Goal: Information Seeking & Learning: Check status

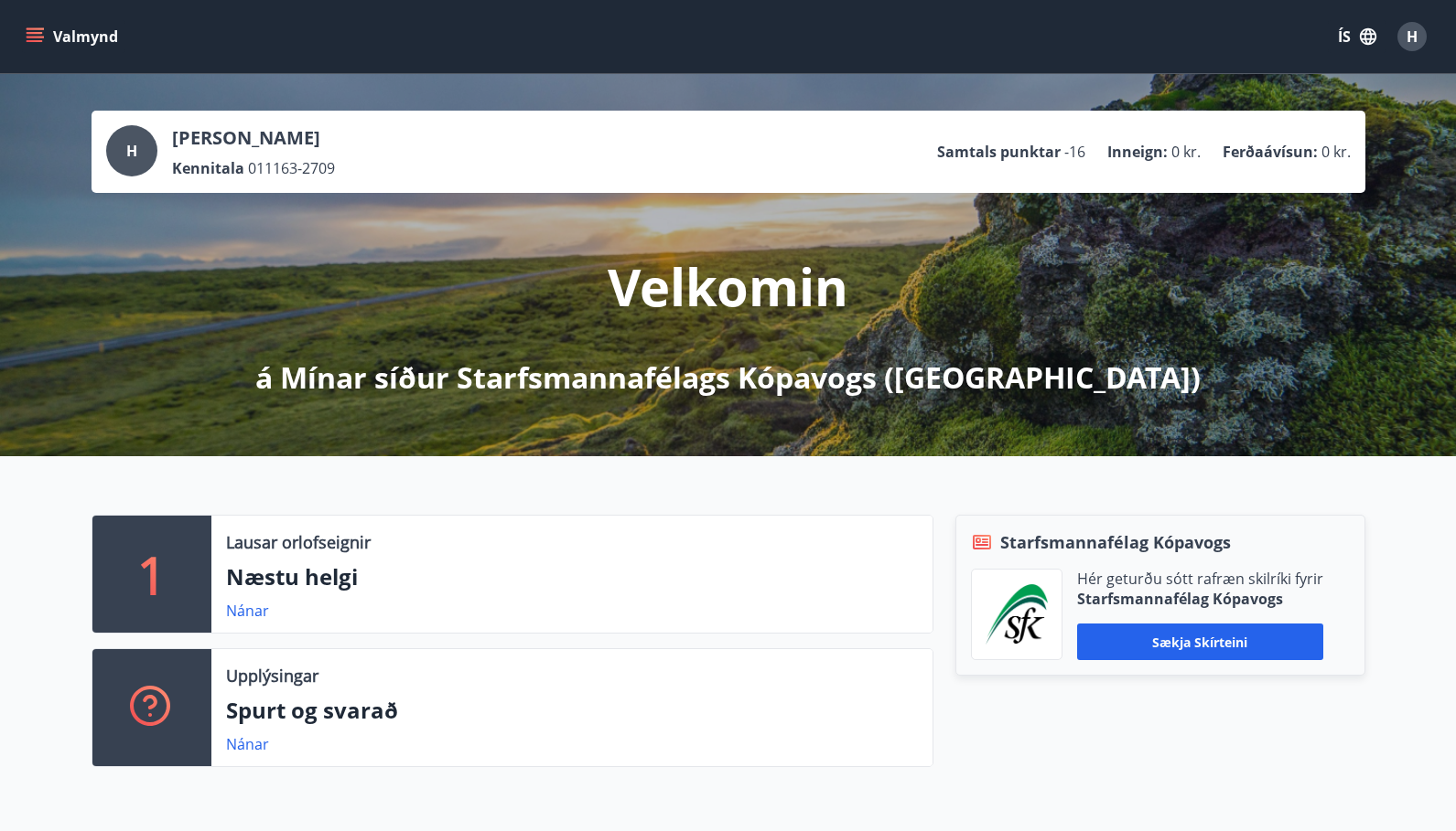
click at [96, 36] on button "Valmynd" at bounding box center [73, 37] width 103 height 33
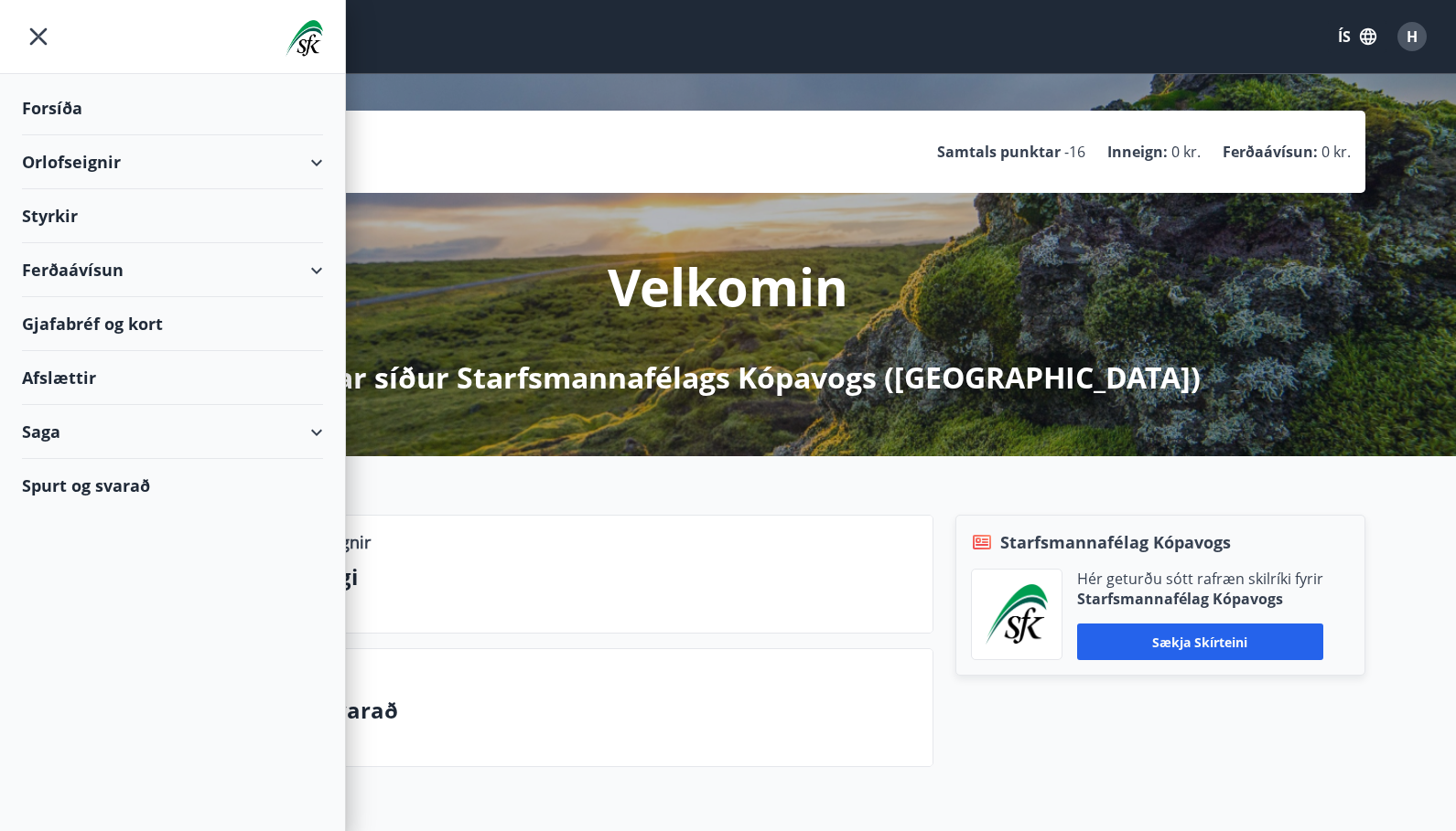
click at [315, 273] on div "Ferðaávísun" at bounding box center [172, 270] width 301 height 54
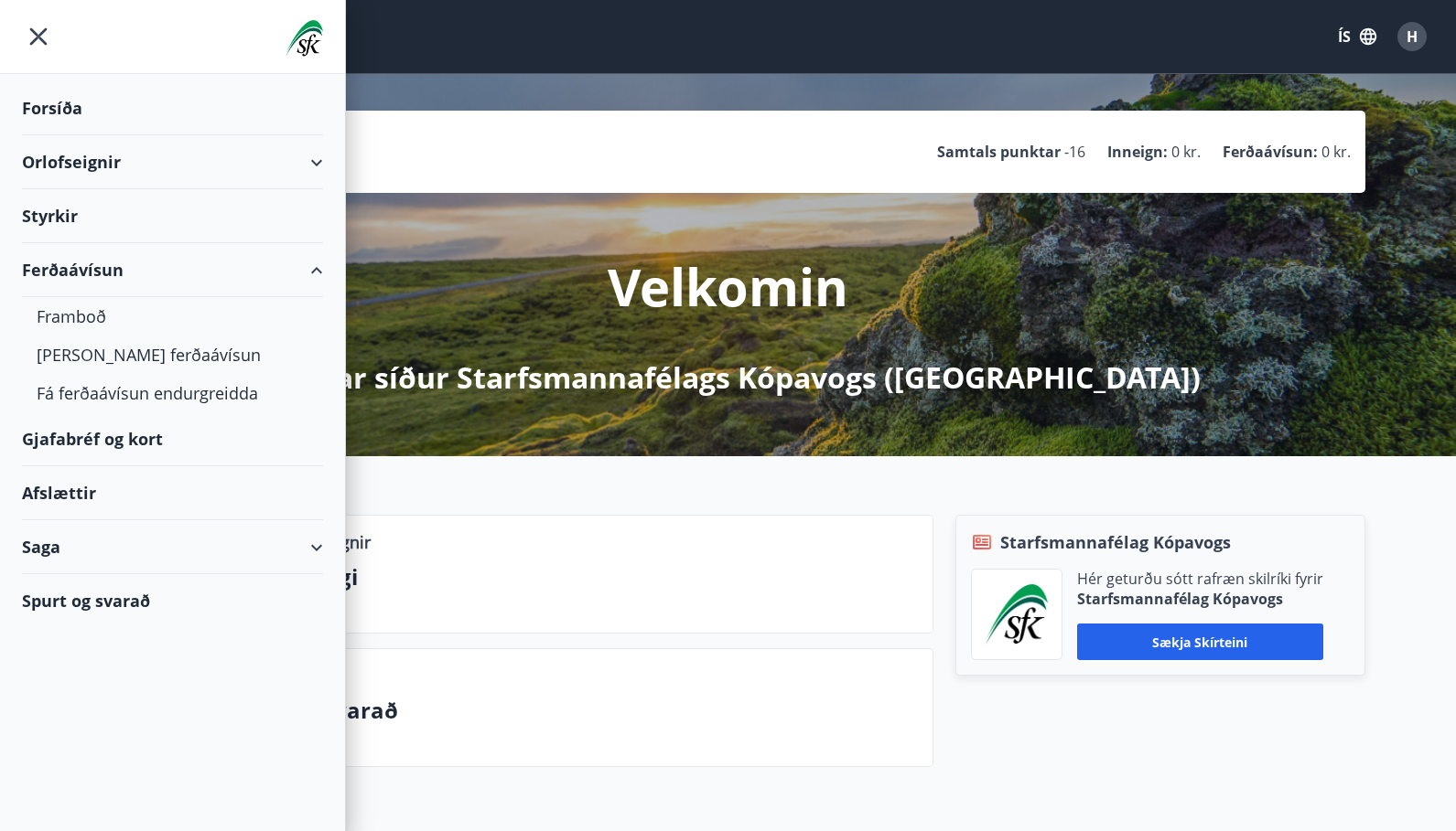
click at [321, 545] on div "Saga" at bounding box center [172, 547] width 301 height 54
click at [103, 596] on div "Ferðaávísun" at bounding box center [172, 593] width 272 height 38
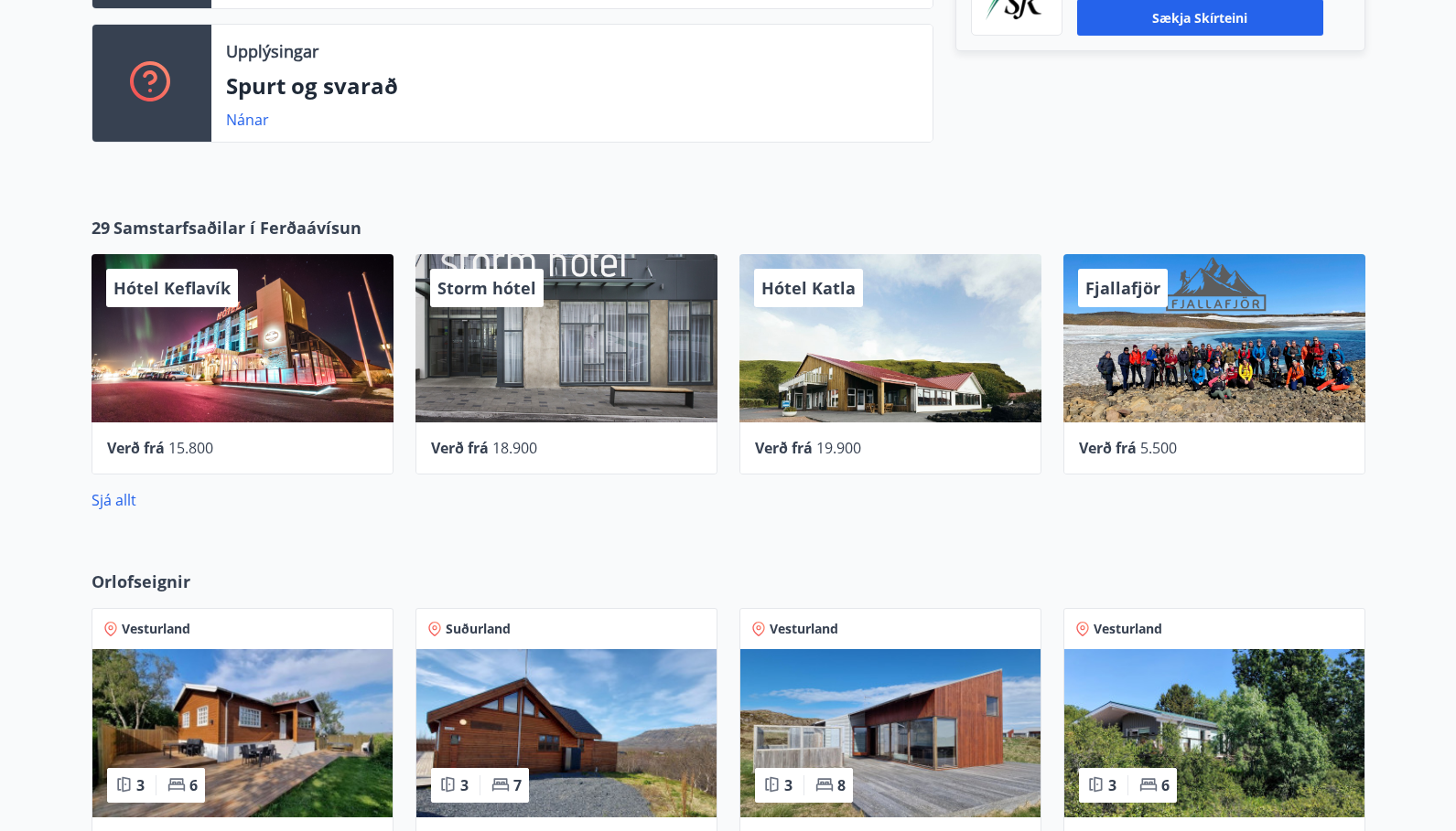
scroll to position [640, 0]
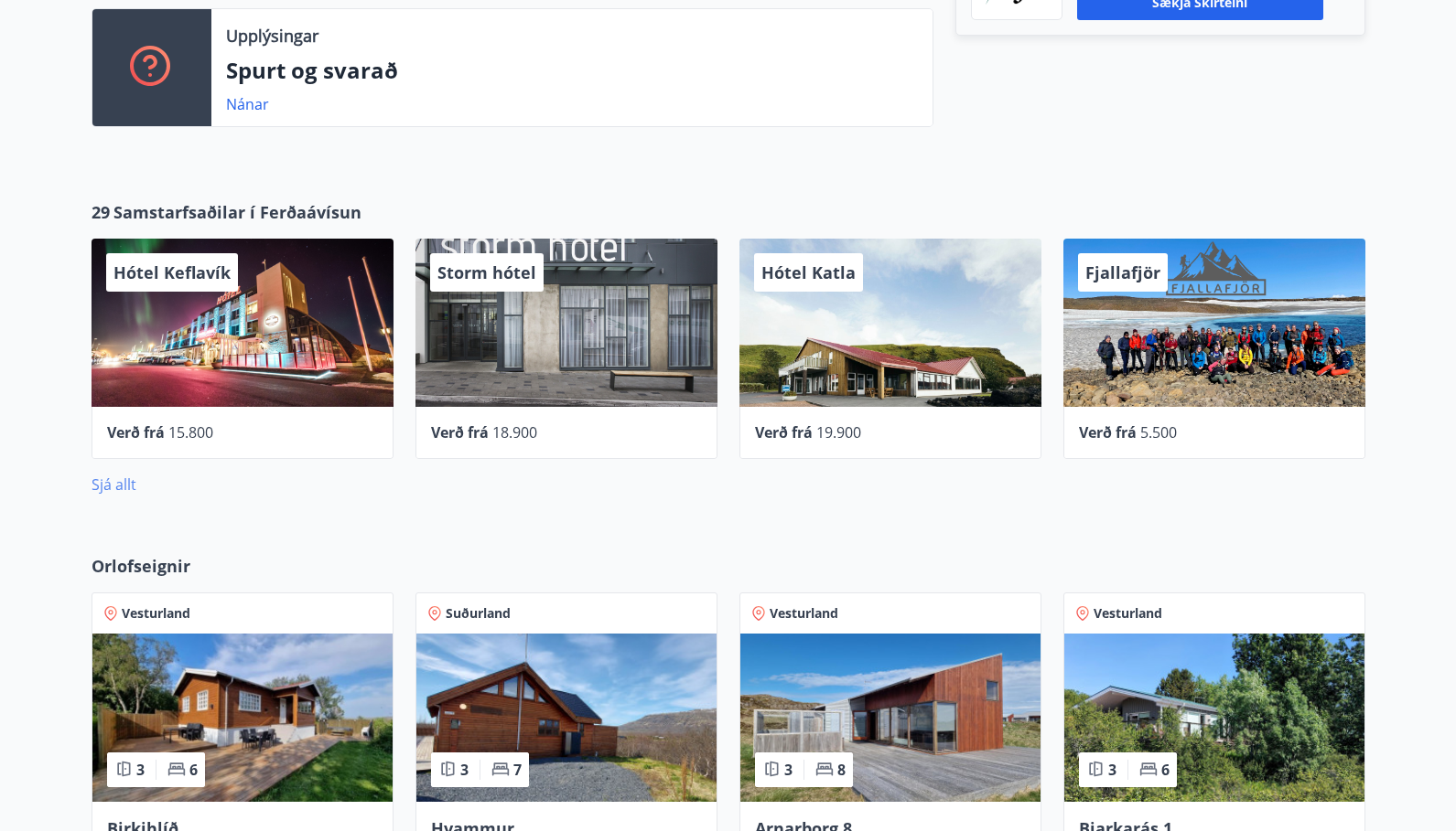
click at [103, 483] on link "Sjá allt" at bounding box center [114, 485] width 45 height 20
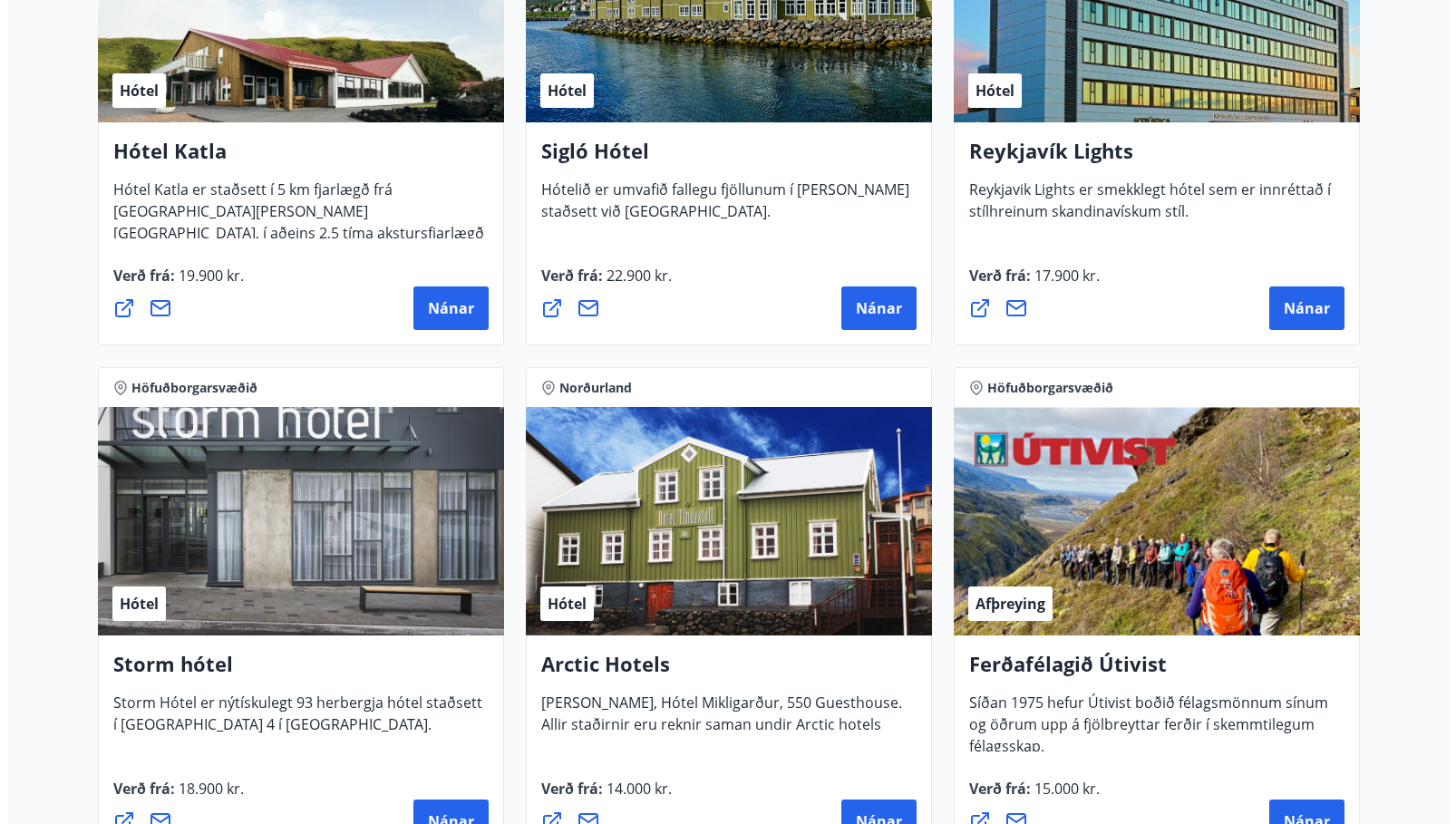
scroll to position [1692, 0]
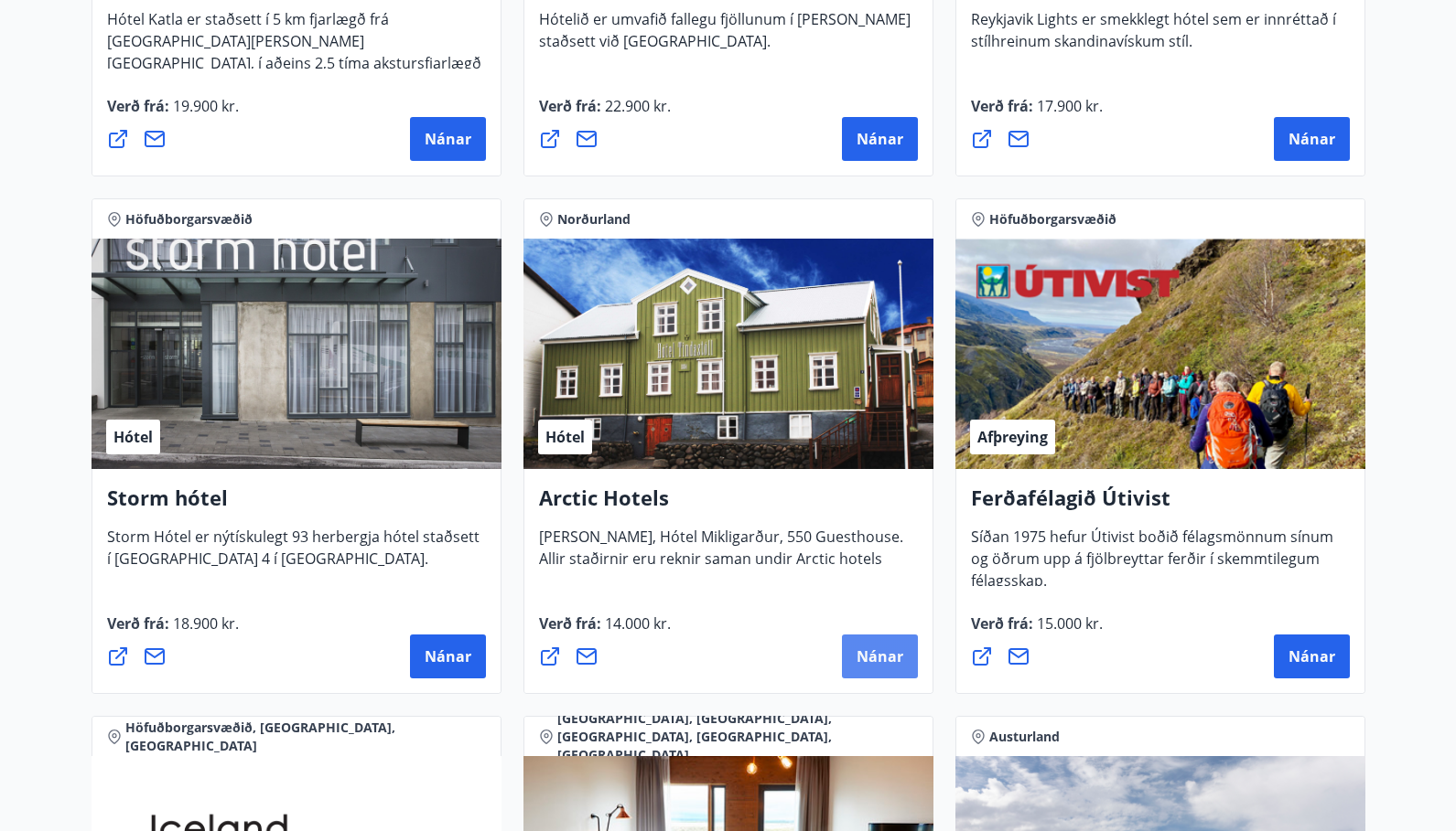
click at [874, 661] on span "Nánar" at bounding box center [879, 656] width 47 height 20
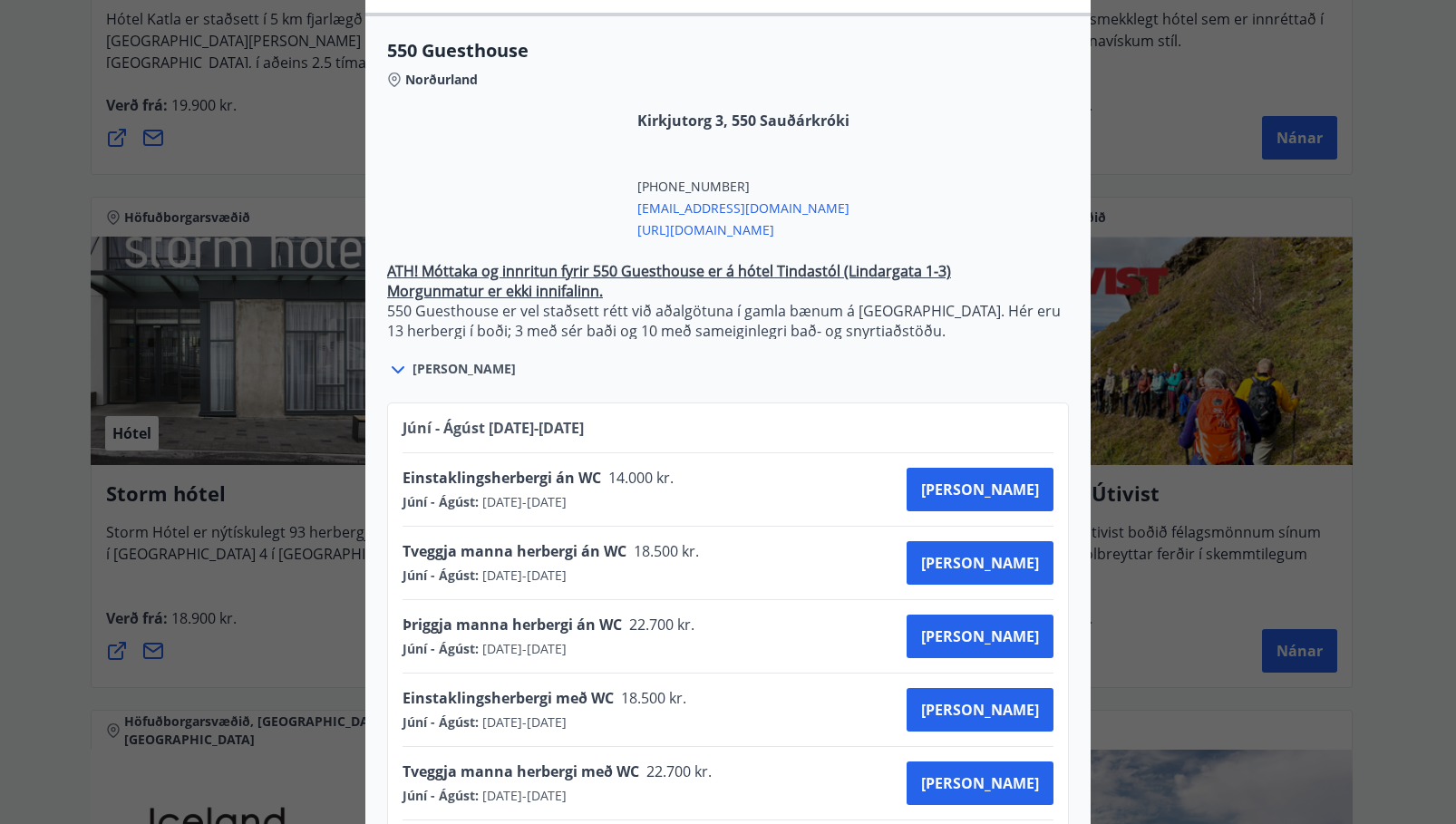
scroll to position [634, 0]
